Goal: Task Accomplishment & Management: Complete application form

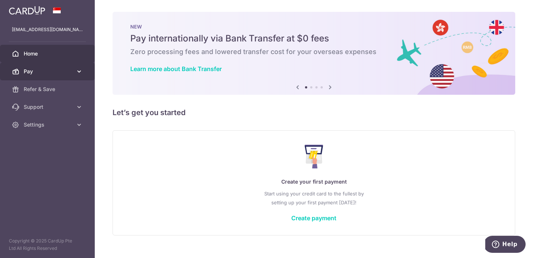
click at [81, 73] on icon at bounding box center [78, 71] width 7 height 7
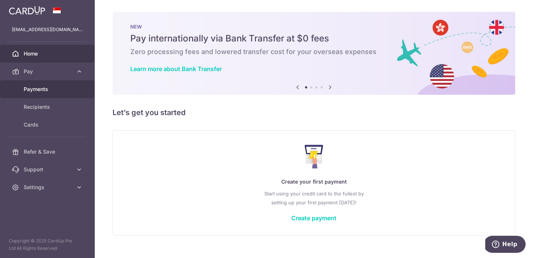
click at [63, 90] on span "Payments" at bounding box center [48, 88] width 49 height 7
click at [78, 94] on link "Refer & Save" at bounding box center [47, 89] width 95 height 18
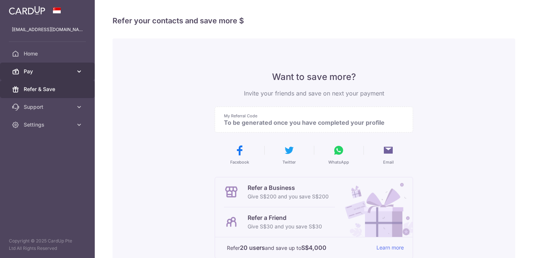
click at [83, 74] on icon at bounding box center [78, 71] width 7 height 7
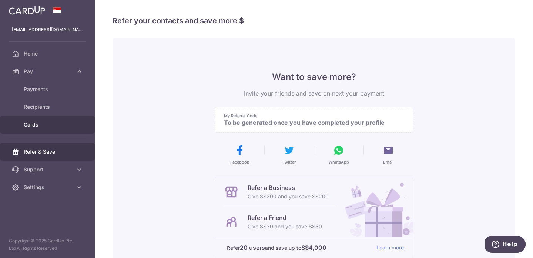
click at [54, 124] on span "Cards" at bounding box center [48, 124] width 49 height 7
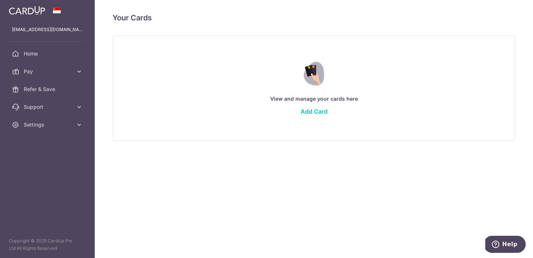
click at [306, 106] on div "View and manage your cards here Add Card" at bounding box center [314, 88] width 384 height 64
click at [307, 111] on link "Add Card" at bounding box center [313, 111] width 27 height 7
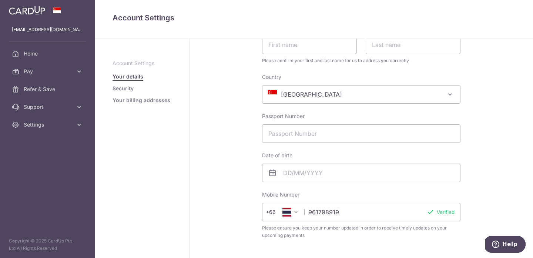
scroll to position [75, 0]
click at [336, 87] on span "[GEOGRAPHIC_DATA]" at bounding box center [361, 93] width 198 height 18
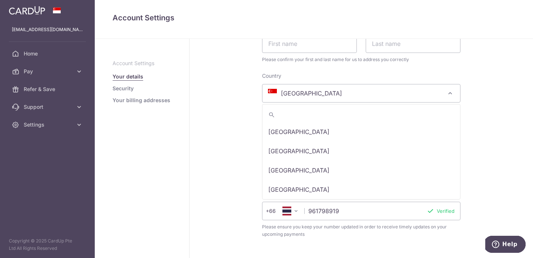
scroll to position [3771, 0]
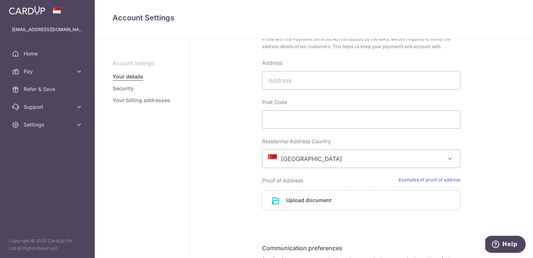
scroll to position [401, 0]
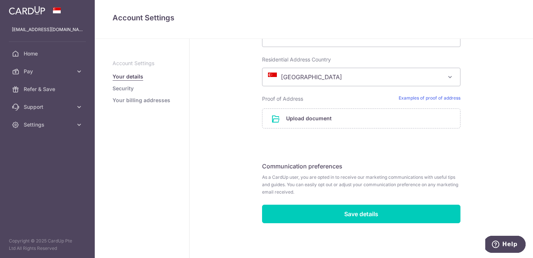
click at [120, 87] on link "Security" at bounding box center [122, 88] width 21 height 7
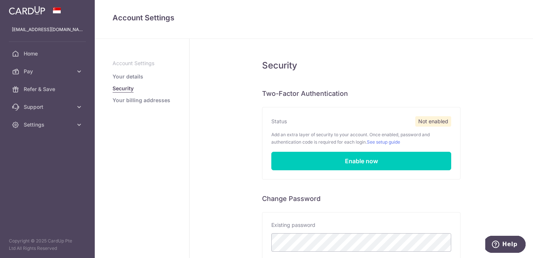
click at [147, 99] on link "Your billing addresses" at bounding box center [141, 100] width 58 height 7
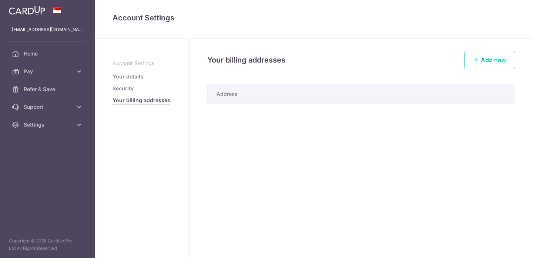
click at [132, 73] on link "Your details" at bounding box center [127, 76] width 31 height 7
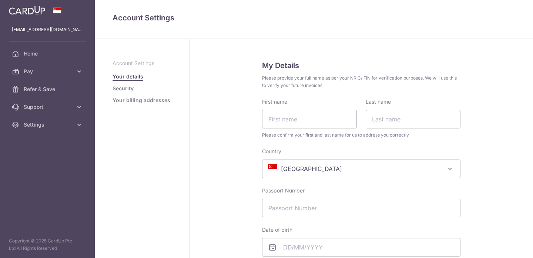
click at [51, 57] on span "Home" at bounding box center [48, 53] width 49 height 7
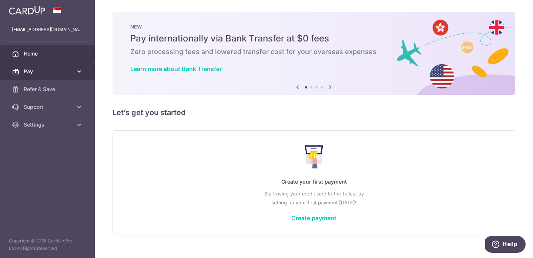
click at [48, 71] on span "Pay" at bounding box center [48, 71] width 49 height 7
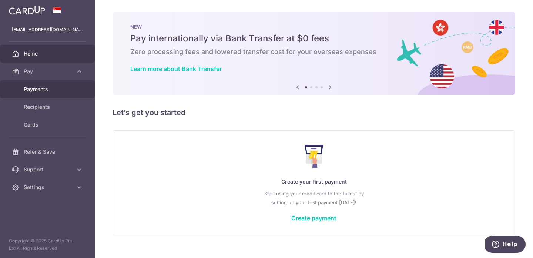
click at [46, 86] on span "Payments" at bounding box center [48, 88] width 49 height 7
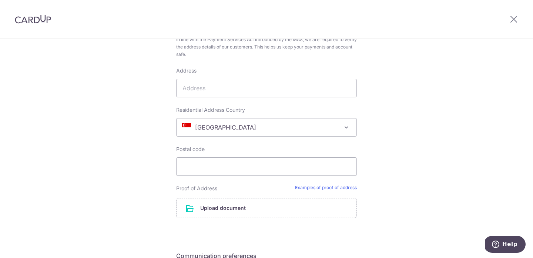
scroll to position [386, 0]
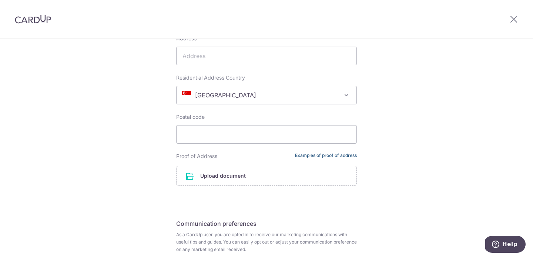
click at [309, 154] on link "Examples of proof of address" at bounding box center [326, 155] width 62 height 7
